Goal: Task Accomplishment & Management: Use online tool/utility

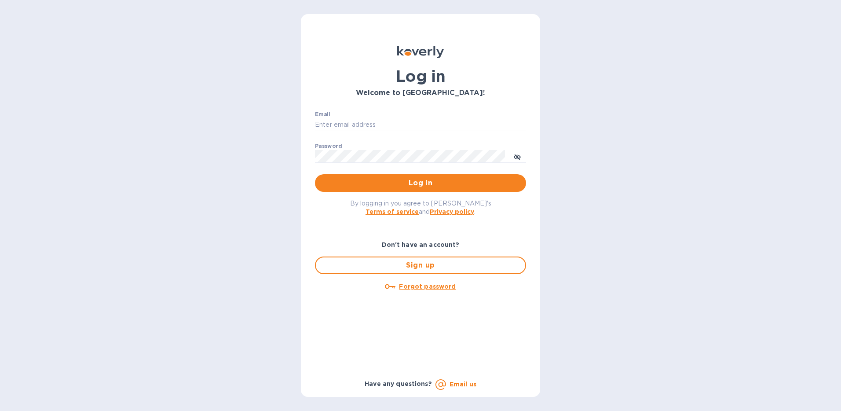
type input "[EMAIL_ADDRESS][DOMAIN_NAME]"
click at [359, 183] on span "Log in" at bounding box center [420, 183] width 197 height 11
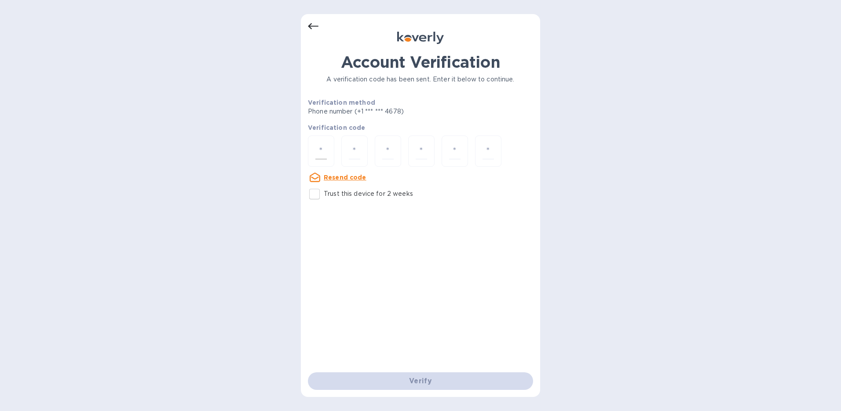
click at [314, 148] on div at bounding box center [321, 150] width 26 height 31
type input "7"
type input "6"
type input "8"
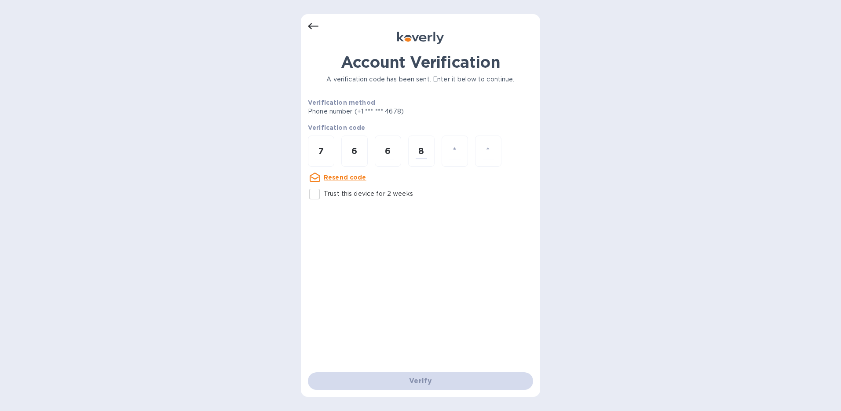
type input "6"
type input "4"
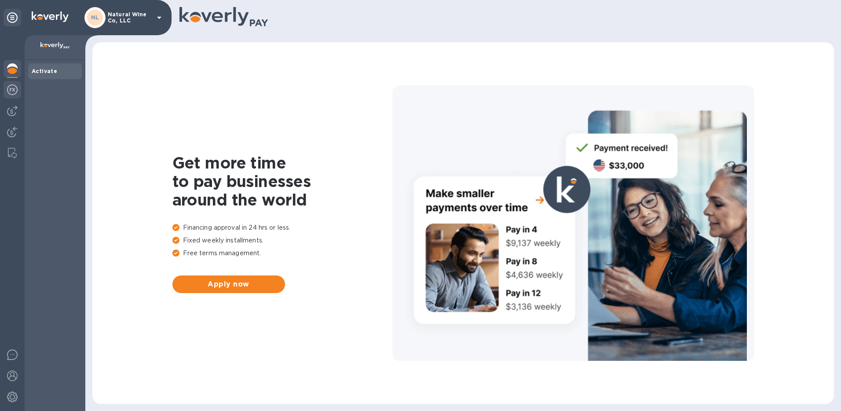
click at [18, 91] on div at bounding box center [13, 90] width 18 height 19
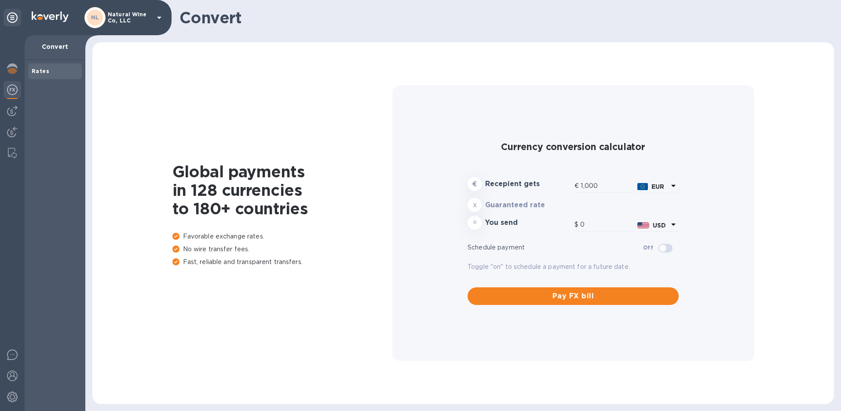
type input "1,183.91"
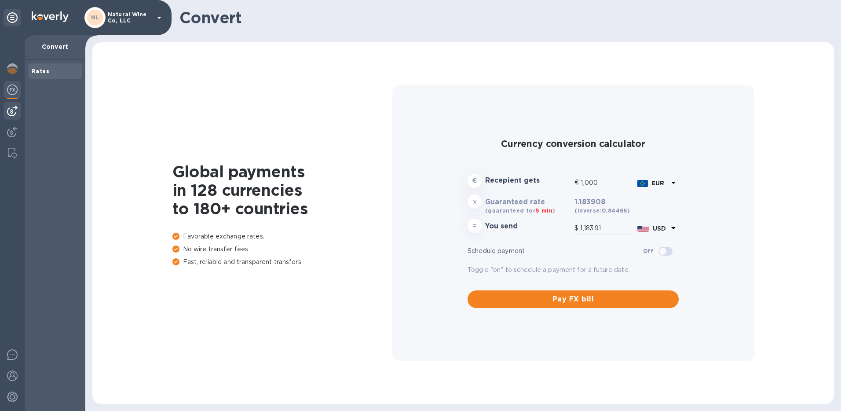
click at [16, 110] on img at bounding box center [12, 111] width 11 height 11
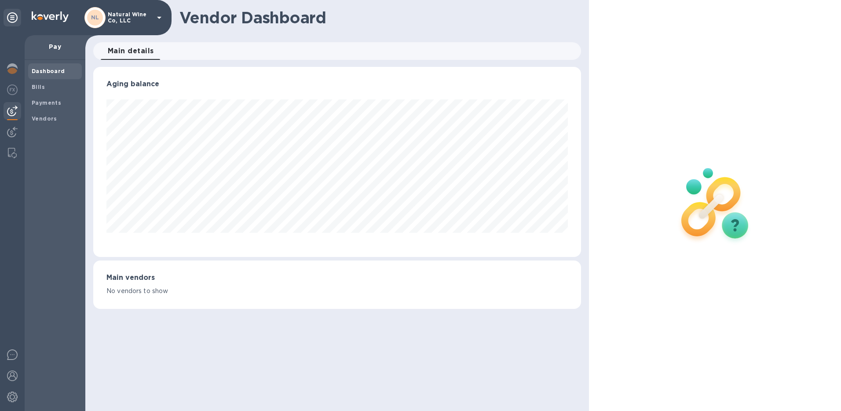
scroll to position [190, 488]
click at [44, 88] on span "Bills" at bounding box center [55, 87] width 47 height 9
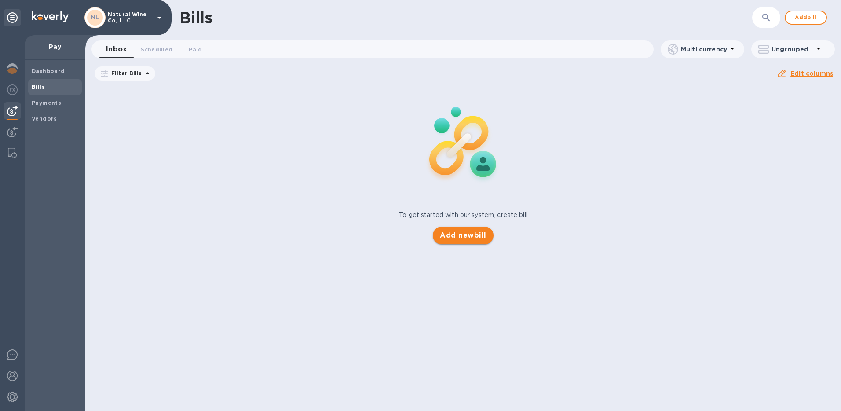
click at [475, 231] on span "Add new bill" at bounding box center [463, 235] width 46 height 11
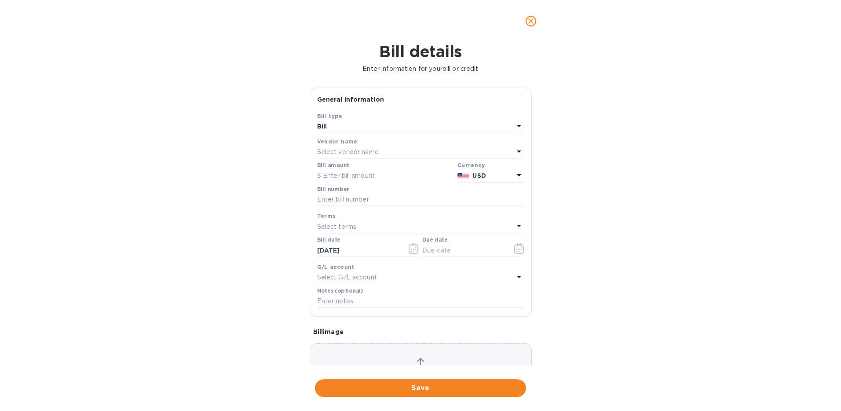
click at [336, 150] on p "Select vendor name" at bounding box center [348, 151] width 62 height 9
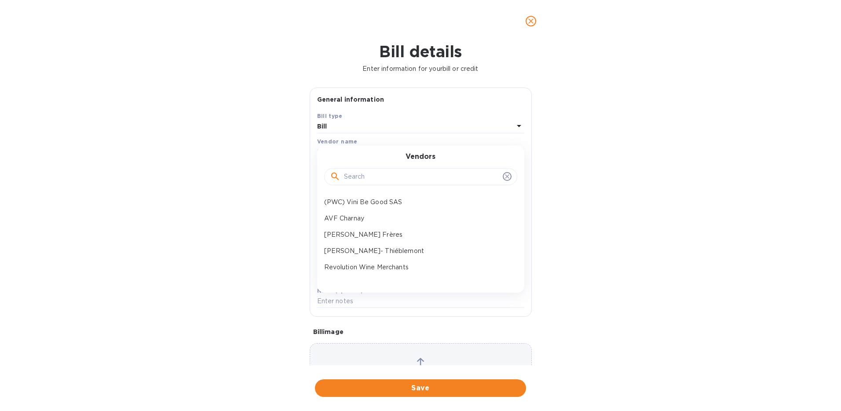
click at [355, 183] on div at bounding box center [420, 177] width 193 height 18
click at [353, 178] on input "text" at bounding box center [421, 176] width 155 height 13
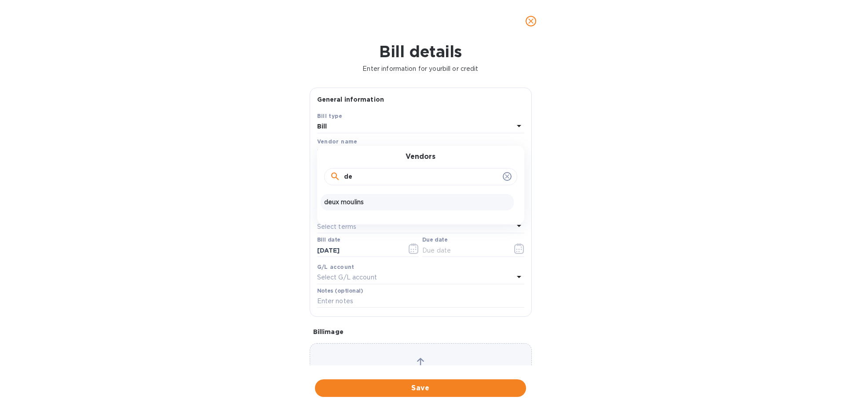
type input "de"
click at [359, 201] on p "deux moulins" at bounding box center [417, 201] width 186 height 9
click at [328, 174] on input "text" at bounding box center [385, 175] width 137 height 13
type input "1,815"
click at [362, 202] on input "text" at bounding box center [420, 199] width 207 height 13
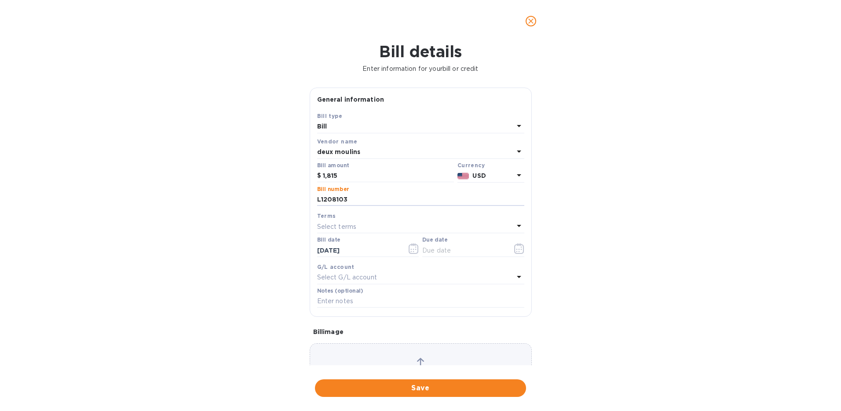
type input "L1208103"
click at [349, 222] on p "Select terms" at bounding box center [337, 226] width 40 height 9
click at [654, 225] on div "Bill details Enter information for your bill or credit General information Save…" at bounding box center [420, 226] width 841 height 369
click at [438, 252] on input "text" at bounding box center [463, 250] width 83 height 13
click at [410, 251] on icon "button" at bounding box center [414, 248] width 10 height 11
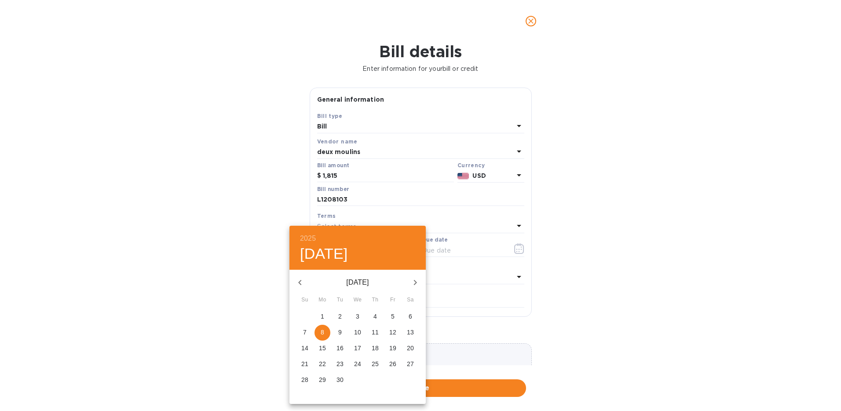
click at [303, 284] on icon "button" at bounding box center [300, 282] width 11 height 11
click at [411, 313] on p "5" at bounding box center [411, 316] width 4 height 9
type input "[DATE]"
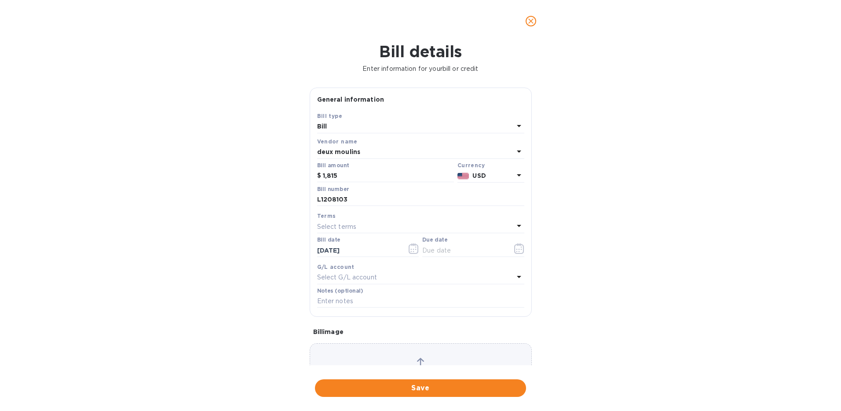
click at [375, 354] on div "Choose a bill and drag it here" at bounding box center [421, 374] width 222 height 63
click at [349, 389] on span "Save" at bounding box center [420, 388] width 197 height 11
click at [518, 253] on icon "button" at bounding box center [519, 248] width 10 height 11
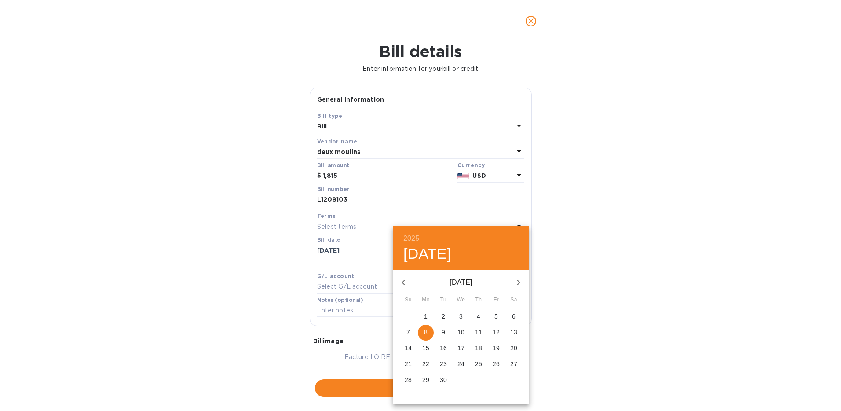
click at [402, 288] on button "button" at bounding box center [403, 282] width 21 height 21
click at [447, 333] on span "5" at bounding box center [443, 332] width 16 height 9
type input "[DATE]"
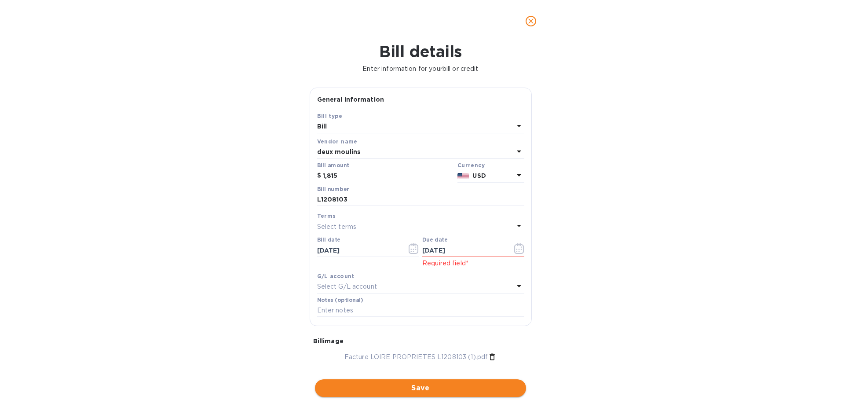
click at [412, 389] on span "Save" at bounding box center [420, 388] width 197 height 11
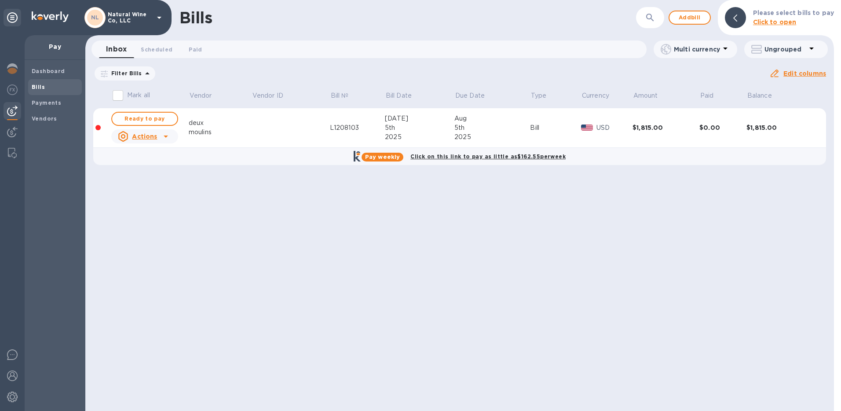
click at [164, 133] on icon at bounding box center [166, 136] width 11 height 11
click at [270, 132] on div at bounding box center [420, 205] width 841 height 411
click at [479, 135] on div "2025" at bounding box center [492, 136] width 76 height 9
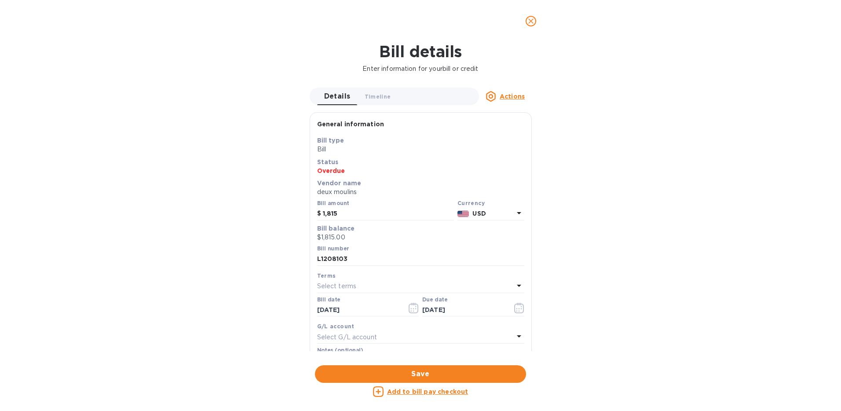
click at [506, 212] on p "USD" at bounding box center [492, 213] width 41 height 9
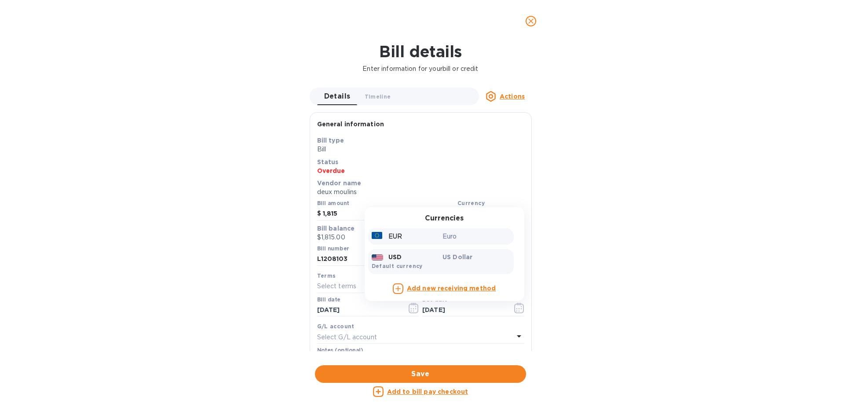
click at [471, 230] on div "Euro" at bounding box center [476, 236] width 71 height 13
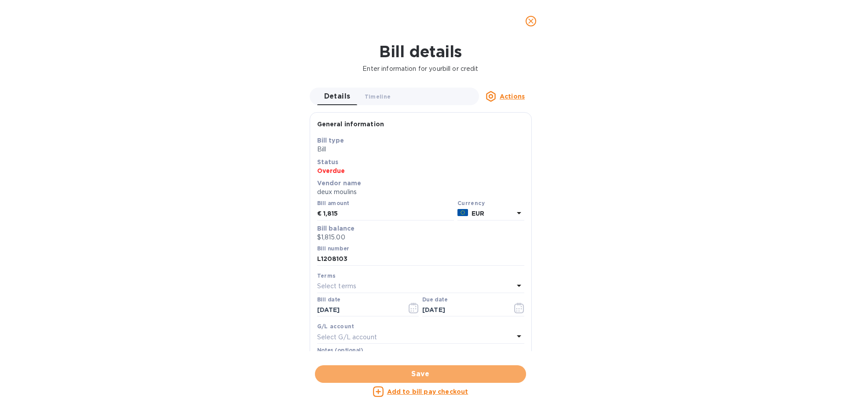
drag, startPoint x: 412, startPoint y: 377, endPoint x: 432, endPoint y: 372, distance: 21.3
click at [412, 376] on span "Save" at bounding box center [420, 374] width 197 height 11
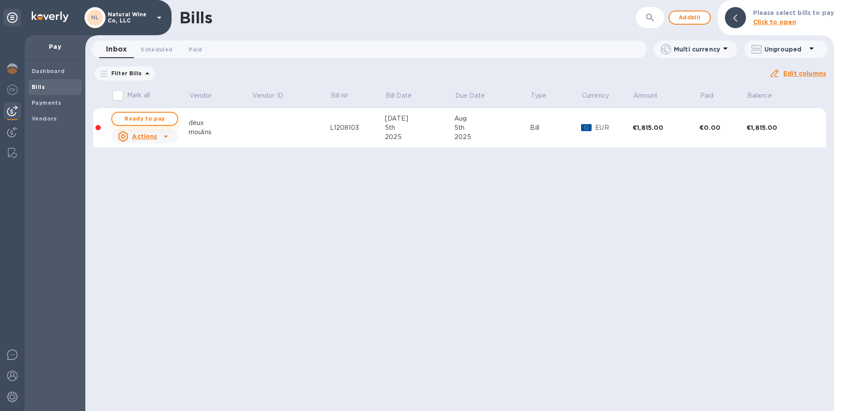
click at [159, 119] on span "Ready to pay" at bounding box center [144, 118] width 51 height 11
checkbox input "true"
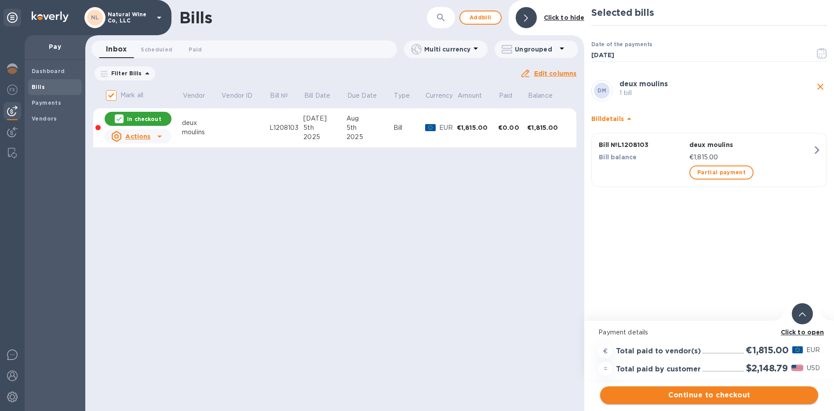
click at [707, 394] on span "Continue to checkout" at bounding box center [709, 395] width 204 height 11
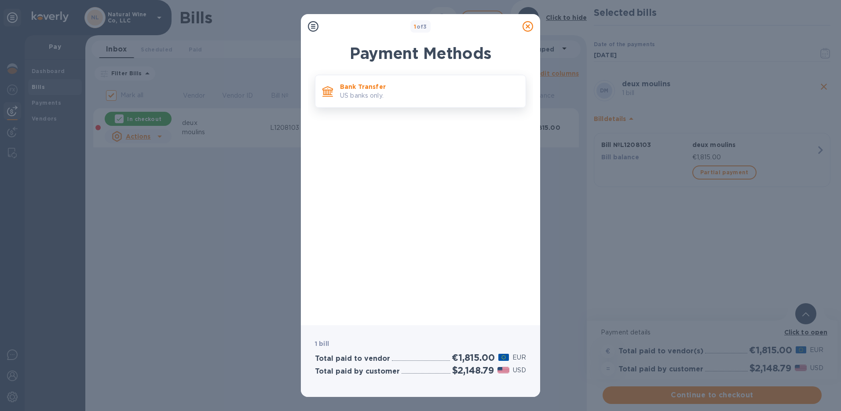
click at [377, 91] on p "US banks only." at bounding box center [429, 95] width 179 height 9
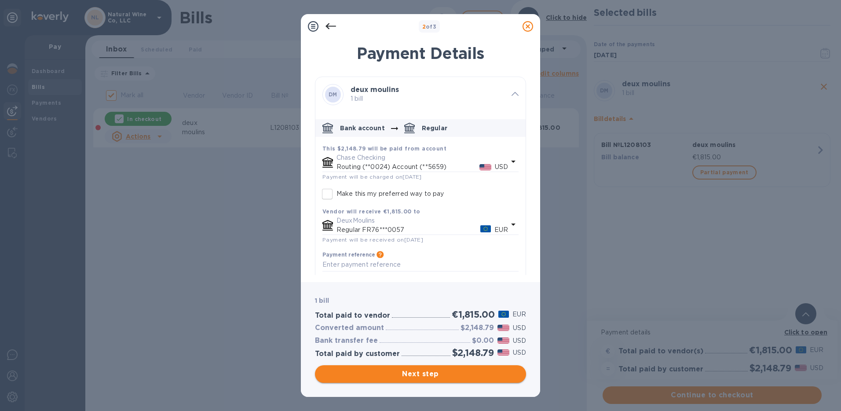
click at [396, 377] on span "Next step" at bounding box center [420, 374] width 197 height 11
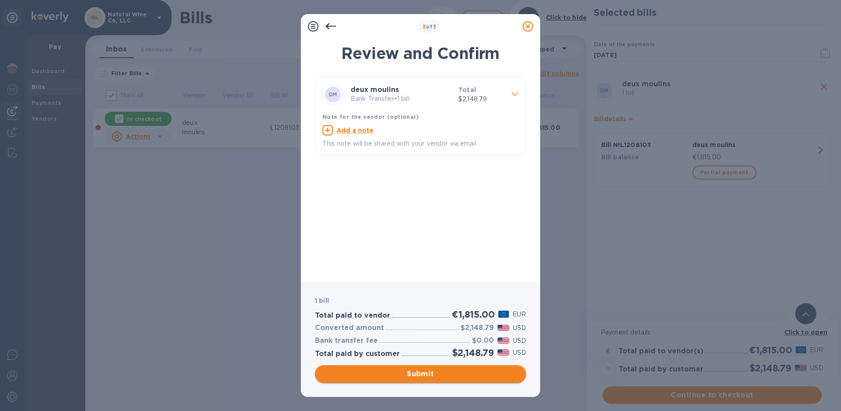
click at [396, 377] on span "Submit" at bounding box center [420, 374] width 197 height 11
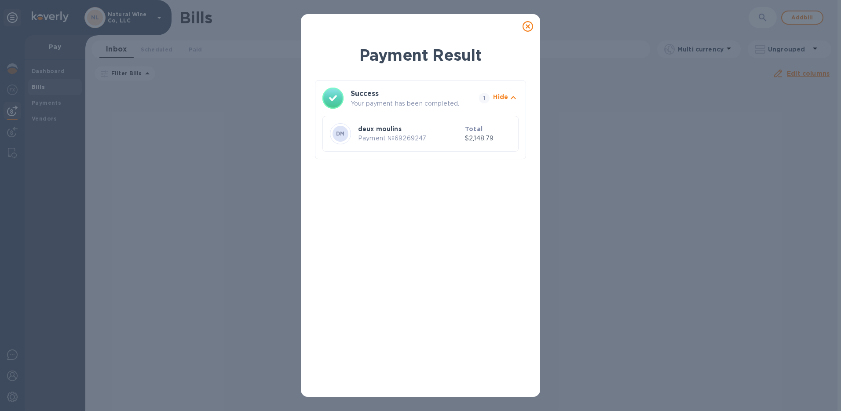
click at [527, 28] on icon at bounding box center [527, 26] width 11 height 11
